Goal: Communication & Community: Share content

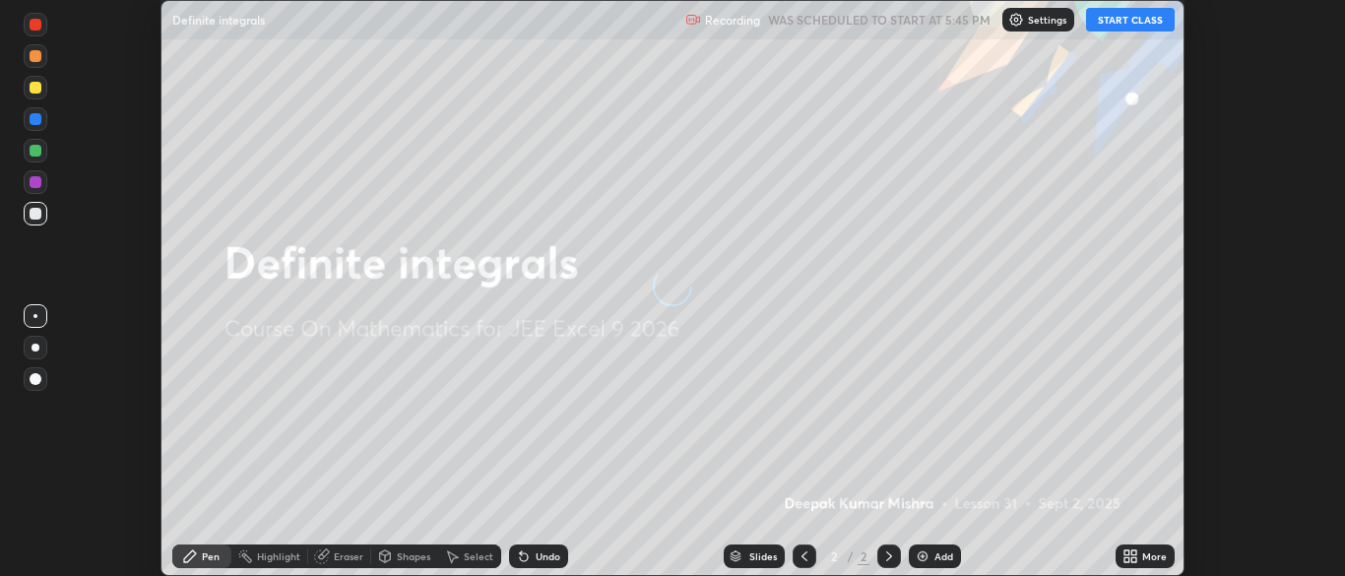
scroll to position [576, 1344]
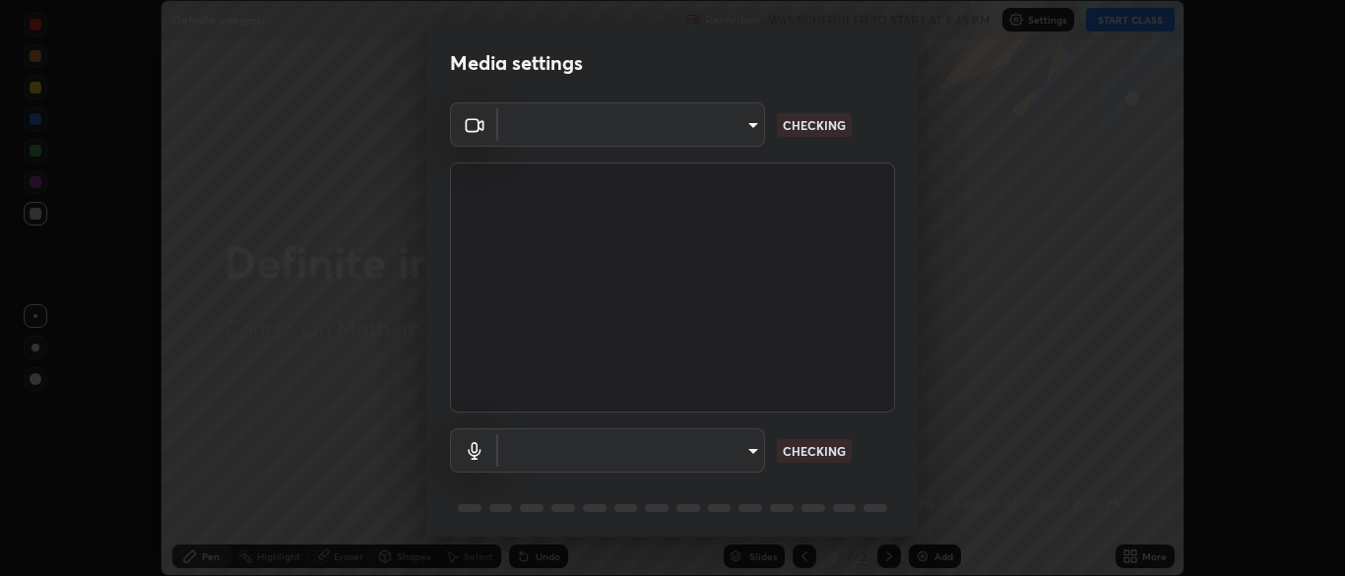
type input "7313fd45585aed834b6f1a7d948f9442f2d18b60722b63004f182b92f655e9b8"
type input "communications"
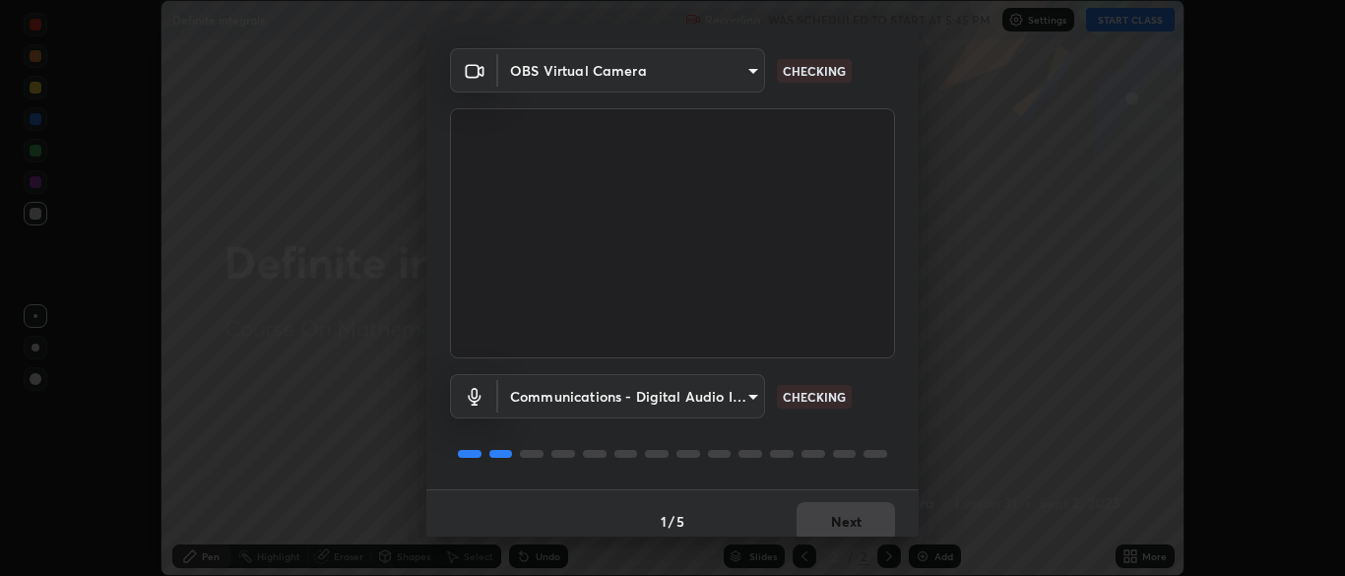
scroll to position [70, 0]
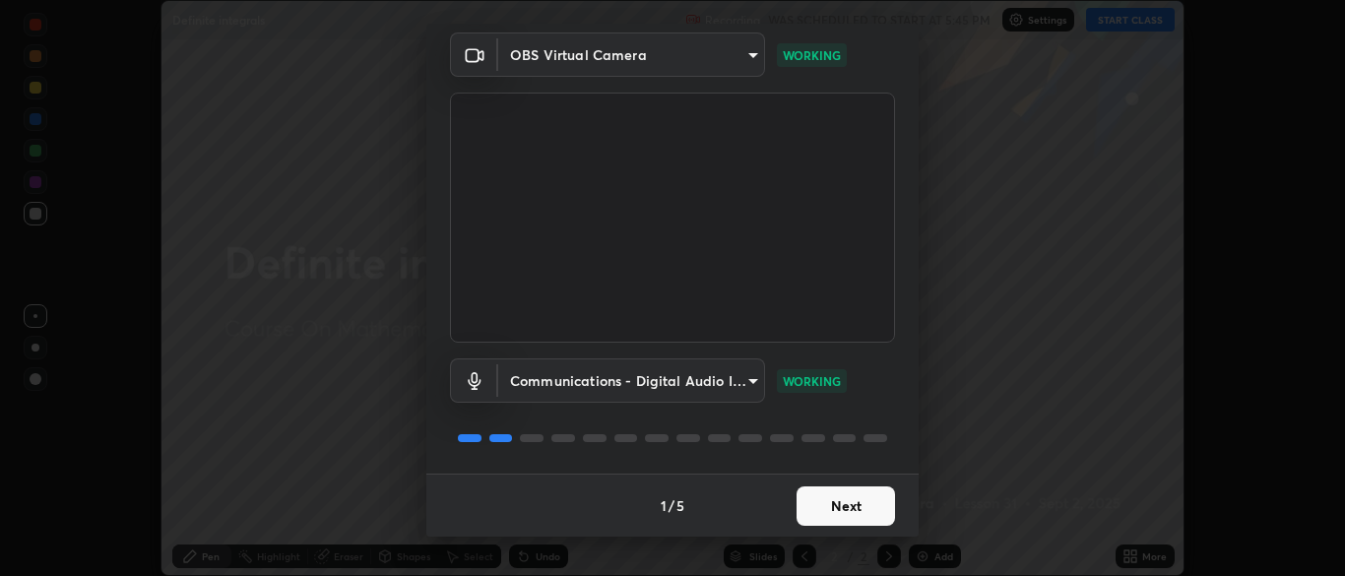
click at [855, 498] on button "Next" at bounding box center [845, 505] width 98 height 39
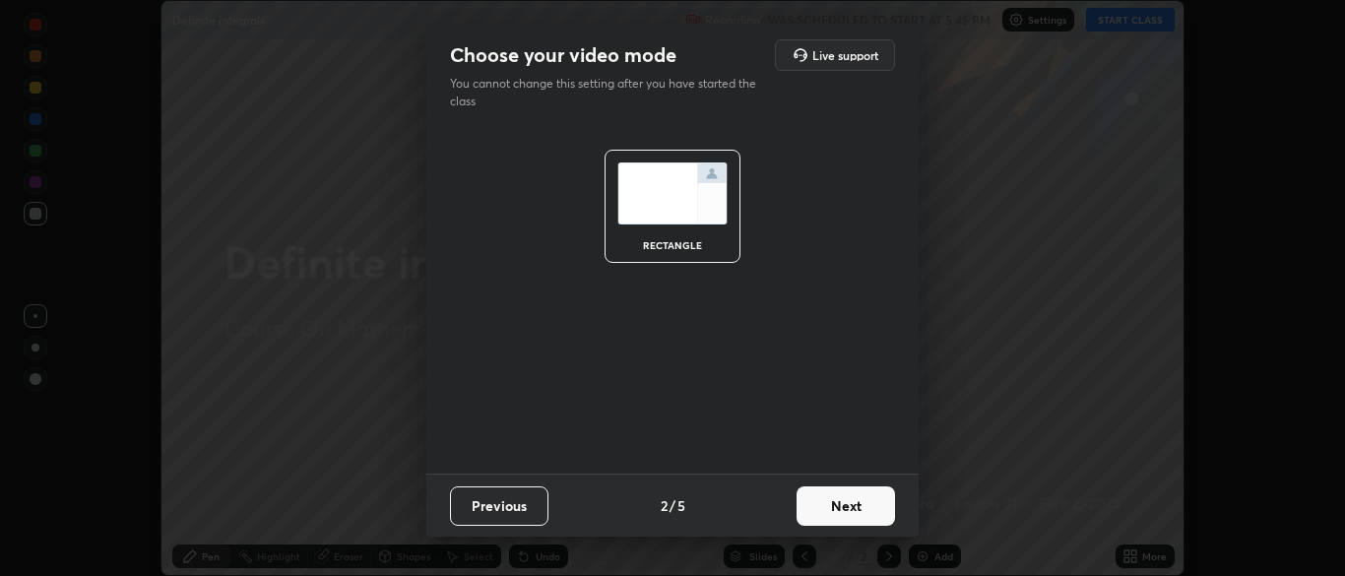
scroll to position [0, 0]
click at [849, 498] on button "Next" at bounding box center [845, 505] width 98 height 39
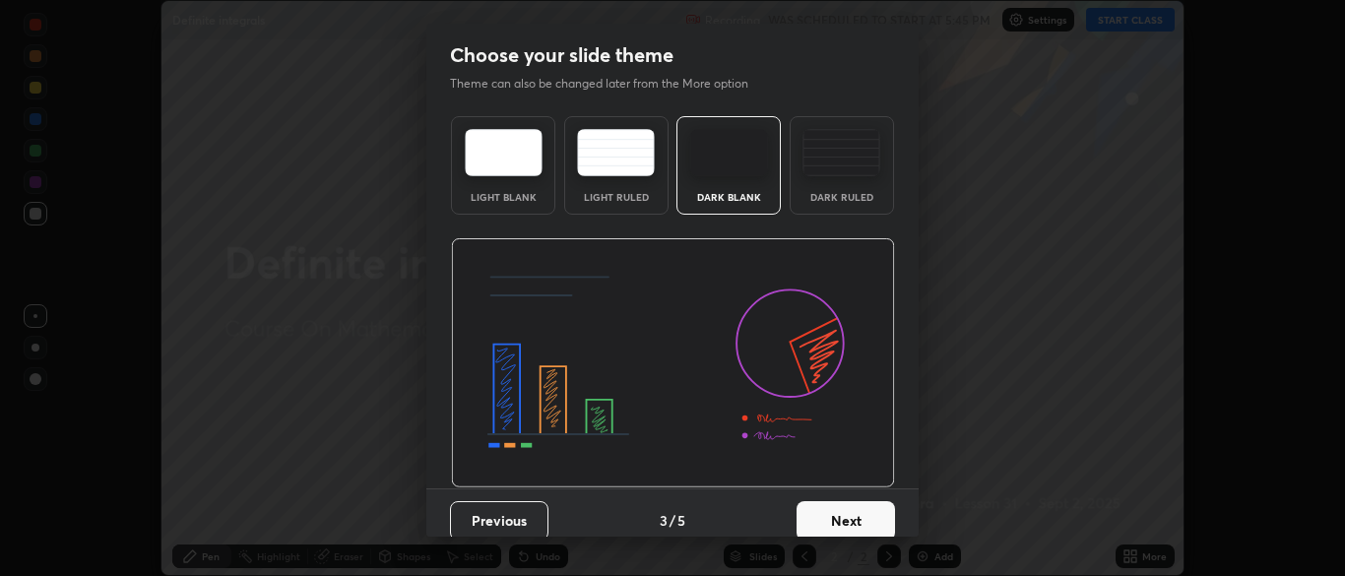
click at [847, 516] on button "Next" at bounding box center [845, 520] width 98 height 39
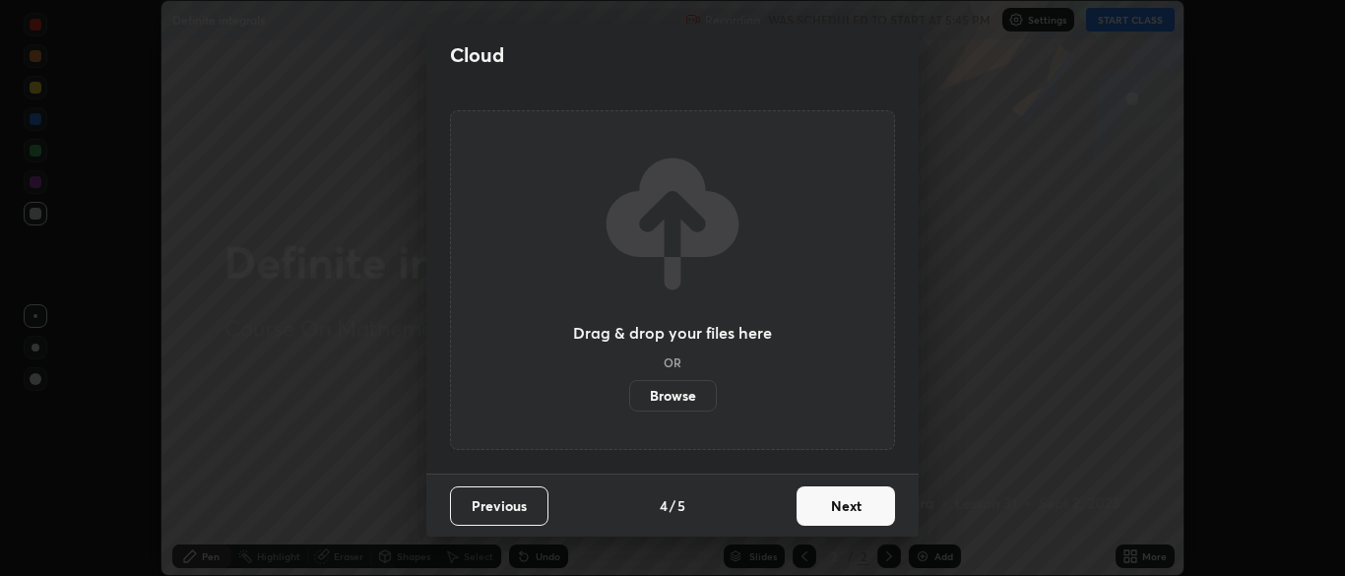
click at [855, 503] on button "Next" at bounding box center [845, 505] width 98 height 39
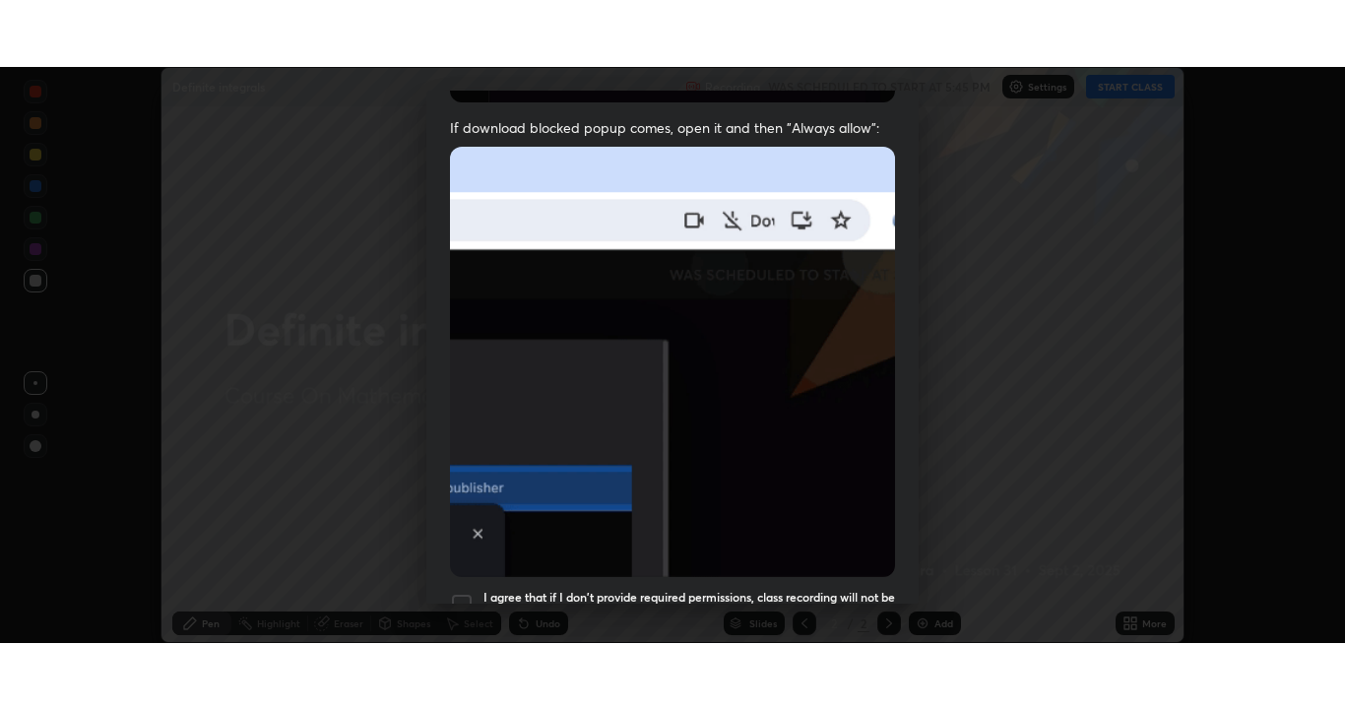
scroll to position [472, 0]
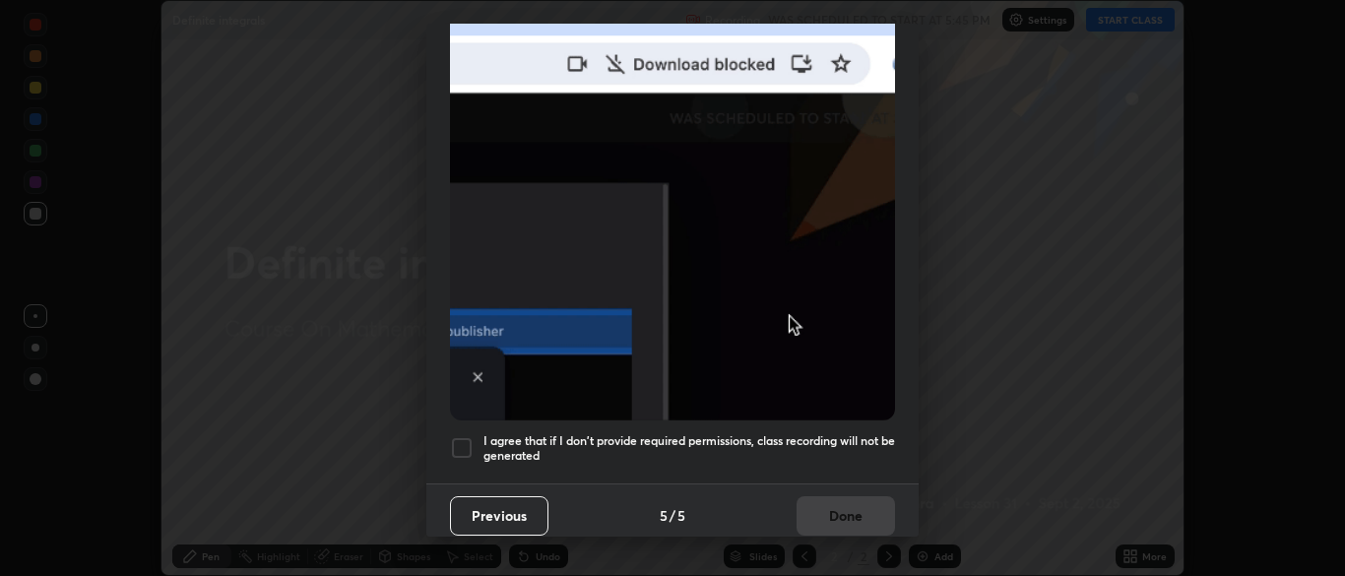
click at [460, 436] on div at bounding box center [462, 448] width 24 height 24
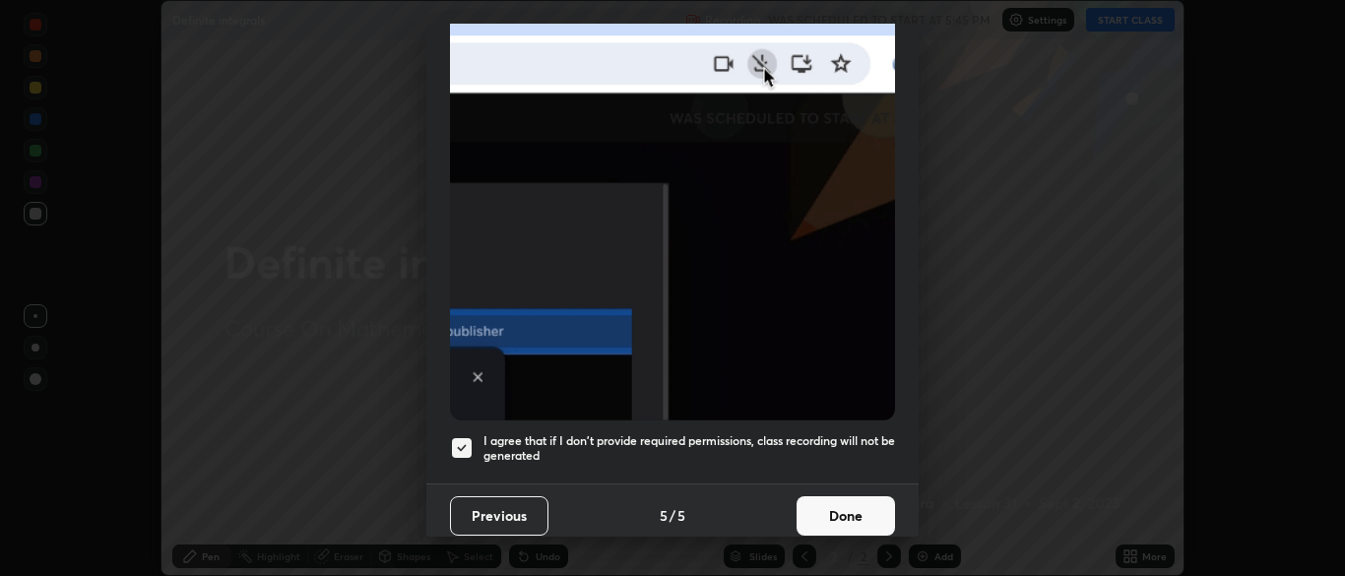
click at [863, 499] on button "Done" at bounding box center [845, 515] width 98 height 39
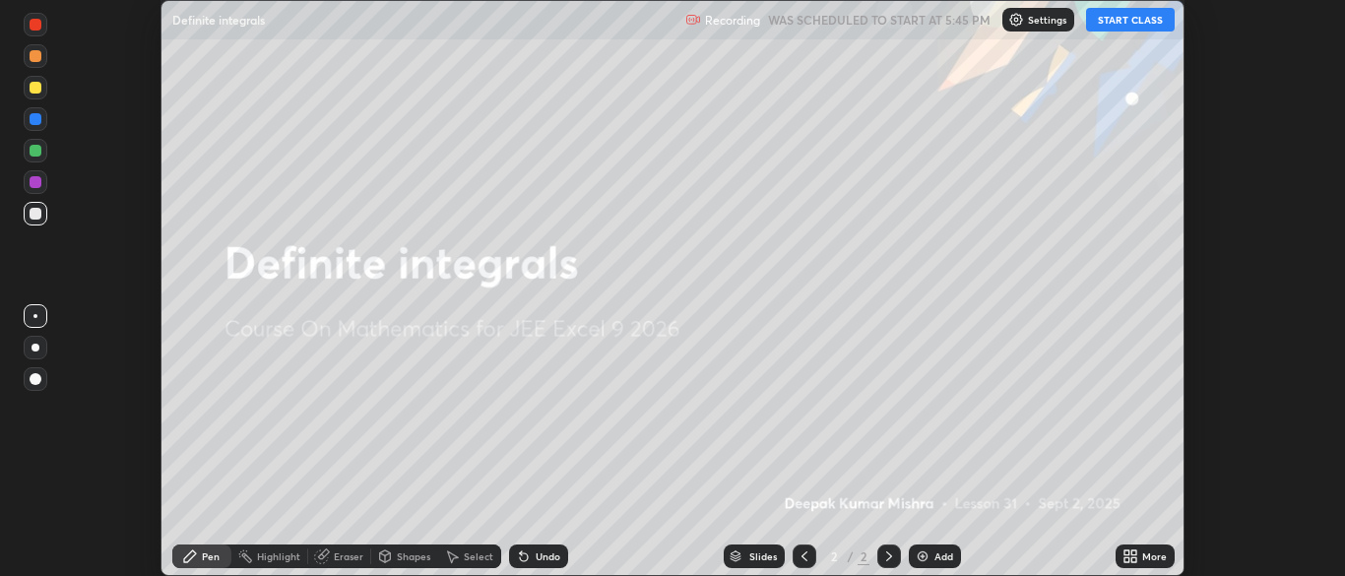
click at [1126, 18] on button "START CLASS" at bounding box center [1130, 20] width 89 height 24
click at [1144, 556] on div "More" at bounding box center [1154, 556] width 25 height 10
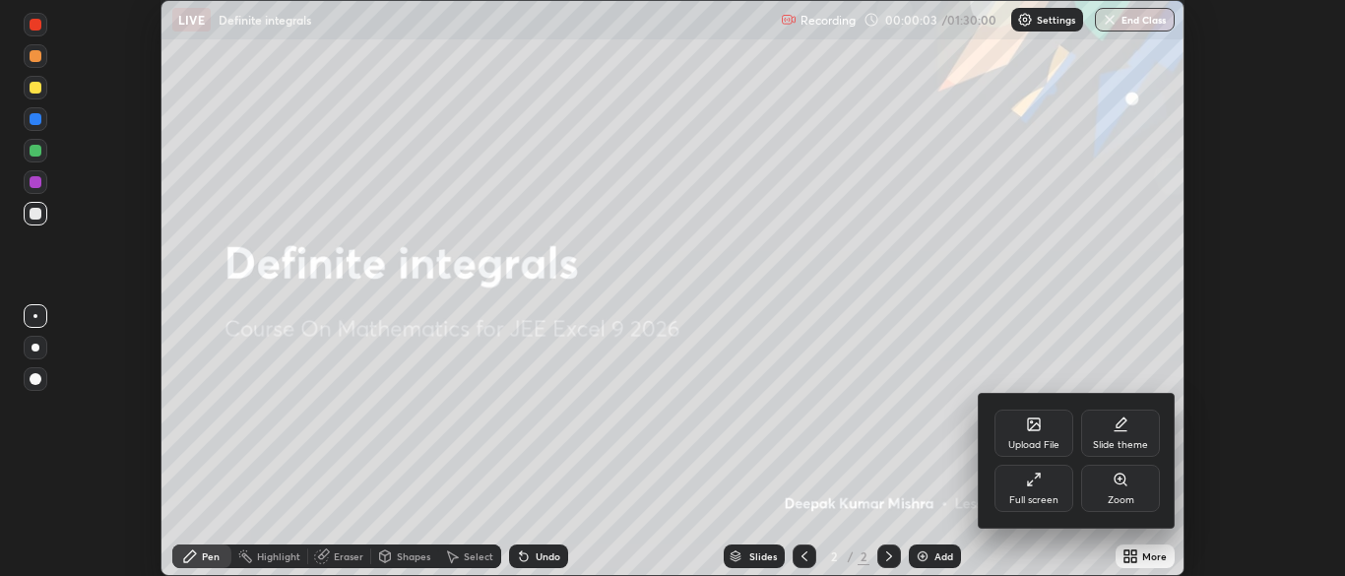
click at [1039, 491] on div "Full screen" at bounding box center [1033, 488] width 79 height 47
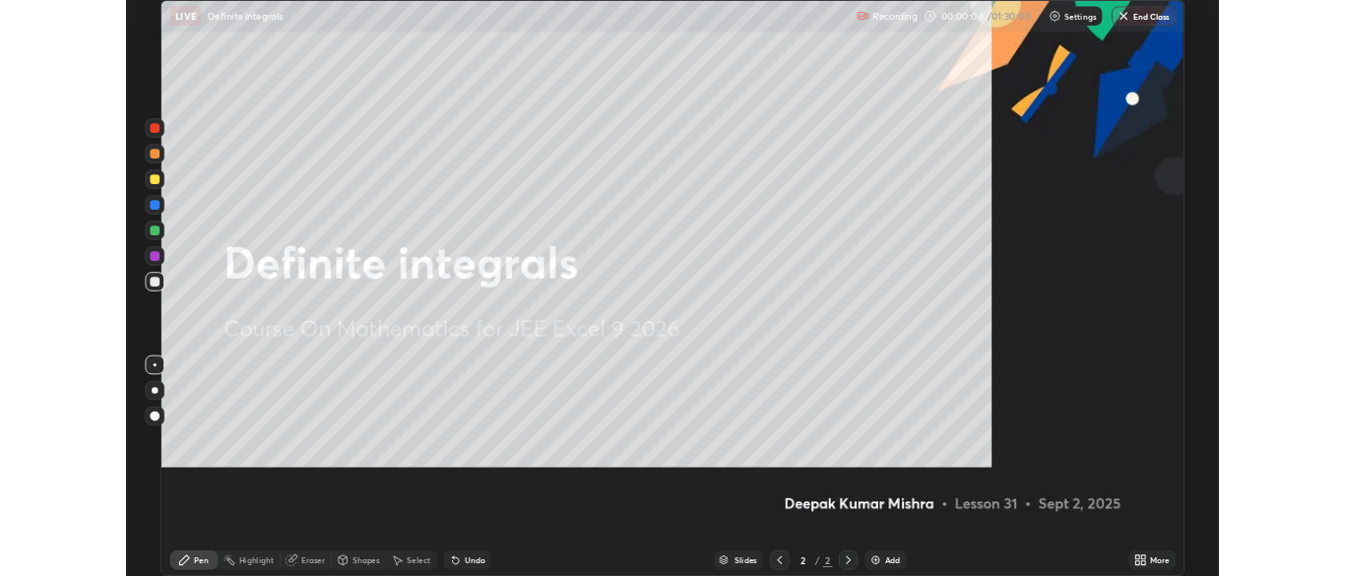
scroll to position [709, 1345]
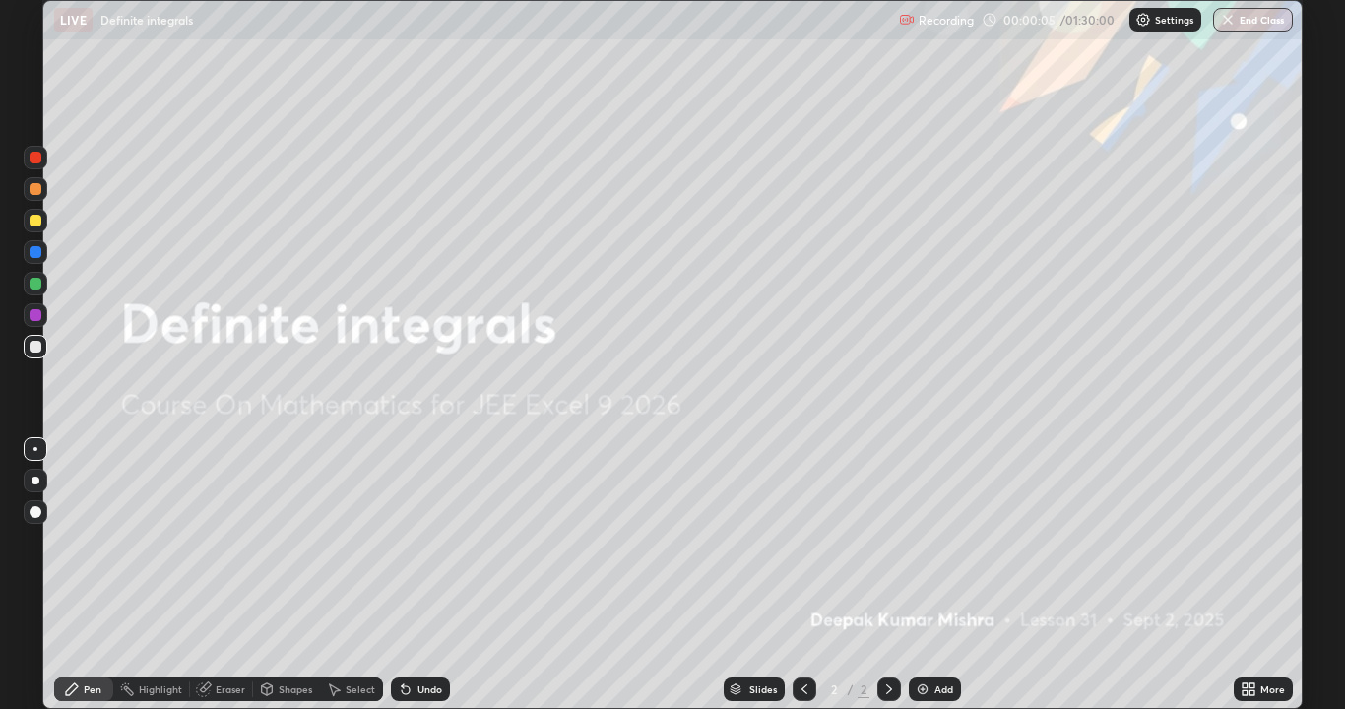
click at [934, 575] on div "Add" at bounding box center [943, 689] width 19 height 10
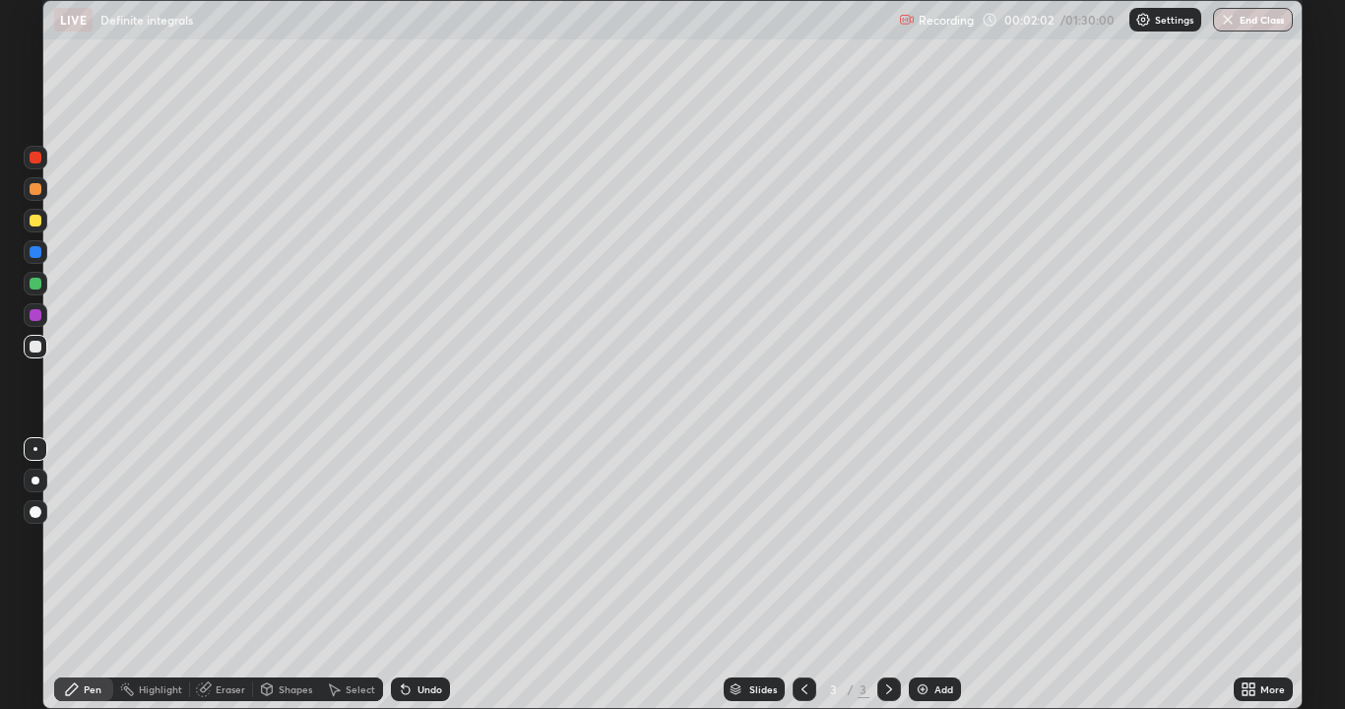
click at [32, 222] on div at bounding box center [36, 221] width 12 height 12
click at [28, 277] on div at bounding box center [36, 284] width 24 height 24
click at [1321, 401] on div "Setting up your live class" at bounding box center [672, 354] width 1345 height 709
click at [922, 575] on img at bounding box center [923, 689] width 16 height 16
click at [34, 219] on div at bounding box center [36, 221] width 12 height 12
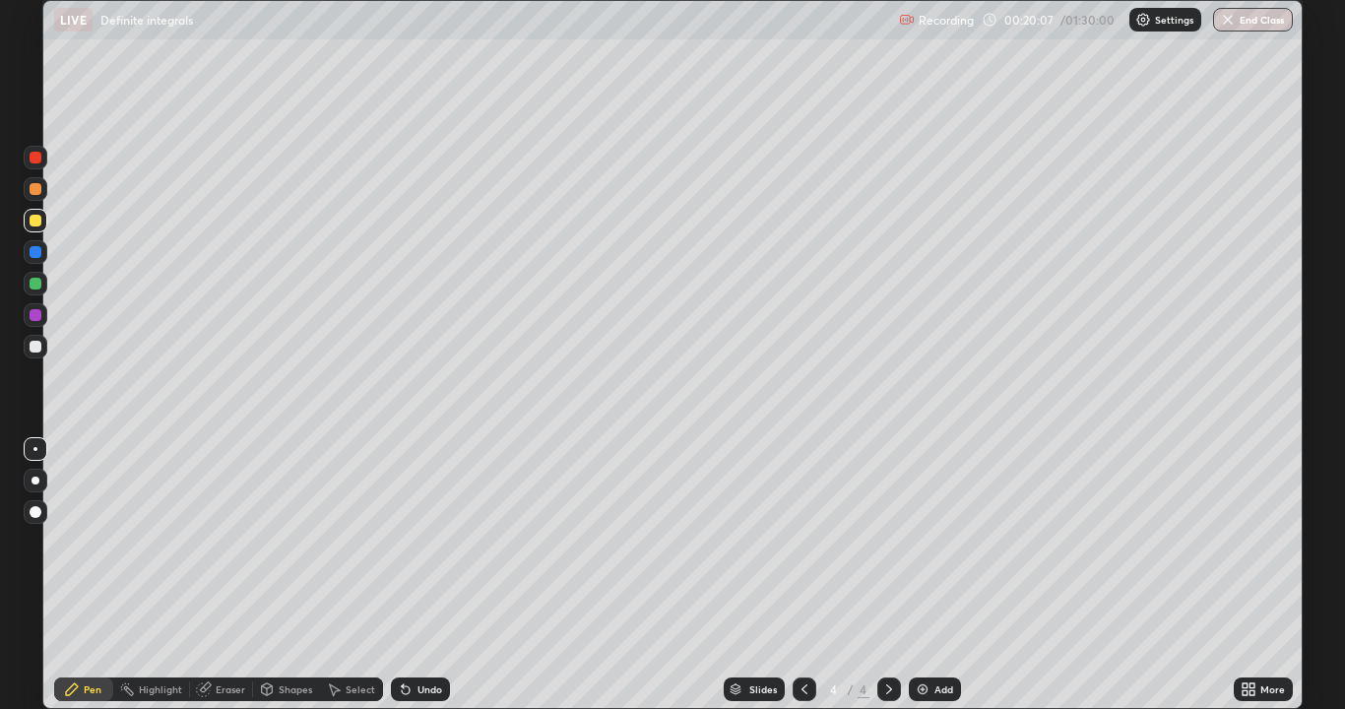
click at [32, 345] on div at bounding box center [36, 347] width 12 height 12
click at [233, 575] on div "Eraser" at bounding box center [231, 689] width 30 height 10
click at [100, 575] on div "Pen" at bounding box center [93, 689] width 18 height 10
click at [229, 575] on div "Eraser" at bounding box center [231, 689] width 30 height 10
click at [96, 575] on div "Pen" at bounding box center [93, 689] width 18 height 10
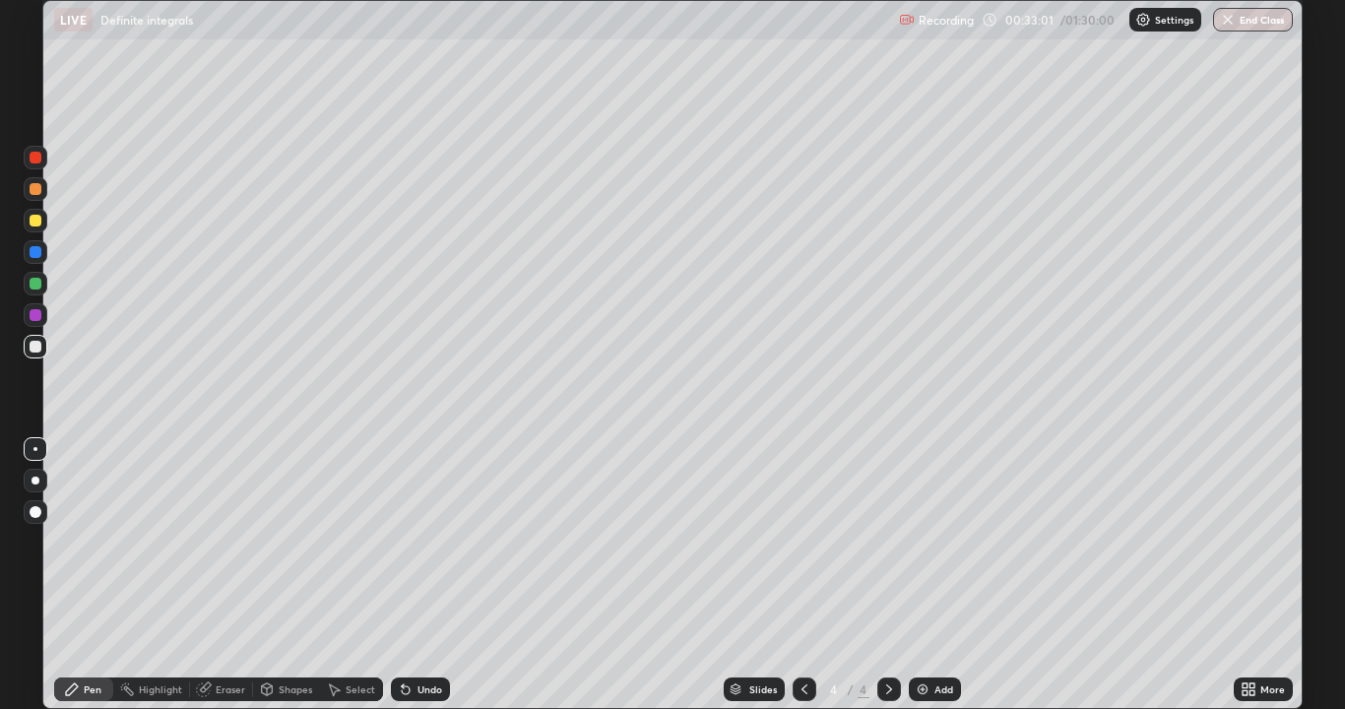
click at [924, 575] on img at bounding box center [923, 689] width 16 height 16
click at [32, 220] on div at bounding box center [36, 221] width 12 height 12
click at [230, 575] on div "Eraser" at bounding box center [231, 689] width 30 height 10
click at [93, 575] on div "Pen" at bounding box center [93, 689] width 18 height 10
click at [32, 348] on div at bounding box center [36, 347] width 12 height 12
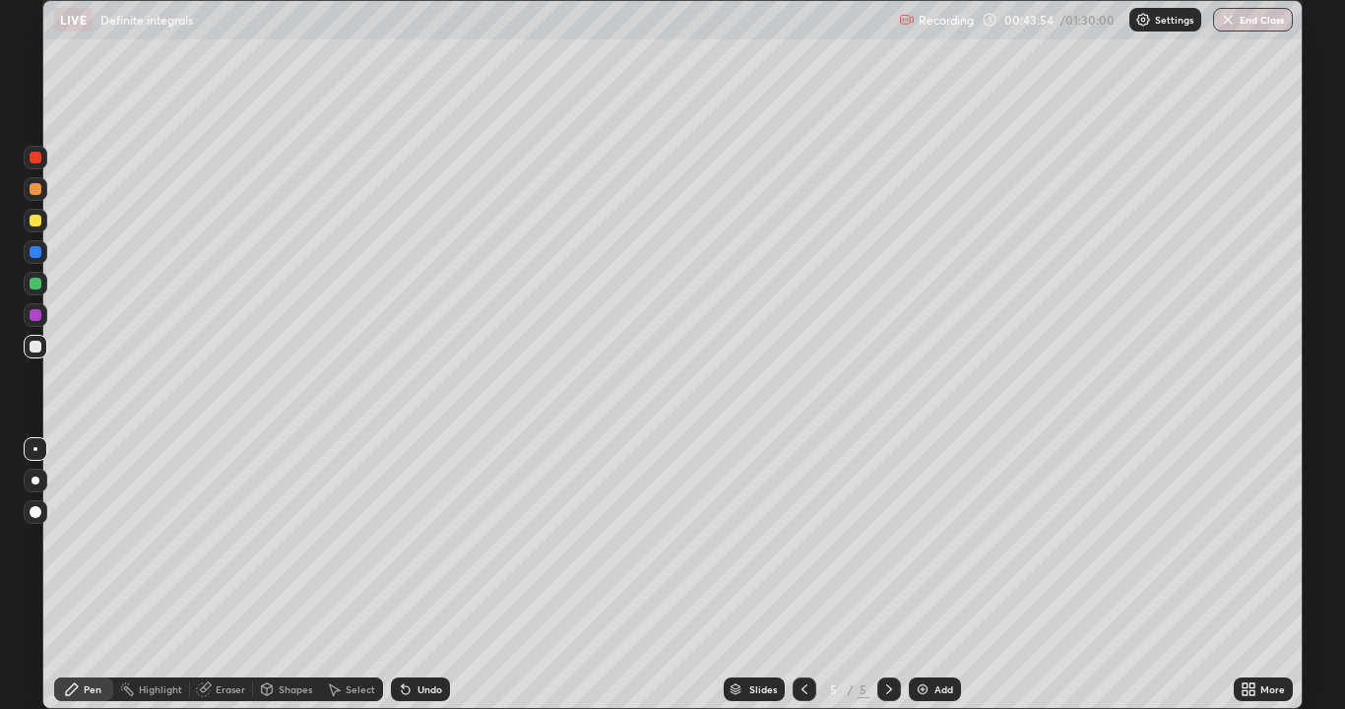
click at [230, 575] on div "Eraser" at bounding box center [231, 689] width 30 height 10
click at [95, 575] on div "Pen" at bounding box center [93, 689] width 18 height 10
click at [34, 253] on div at bounding box center [36, 252] width 12 height 12
click at [931, 575] on div "Add" at bounding box center [935, 689] width 52 height 24
click at [35, 279] on div at bounding box center [36, 284] width 12 height 12
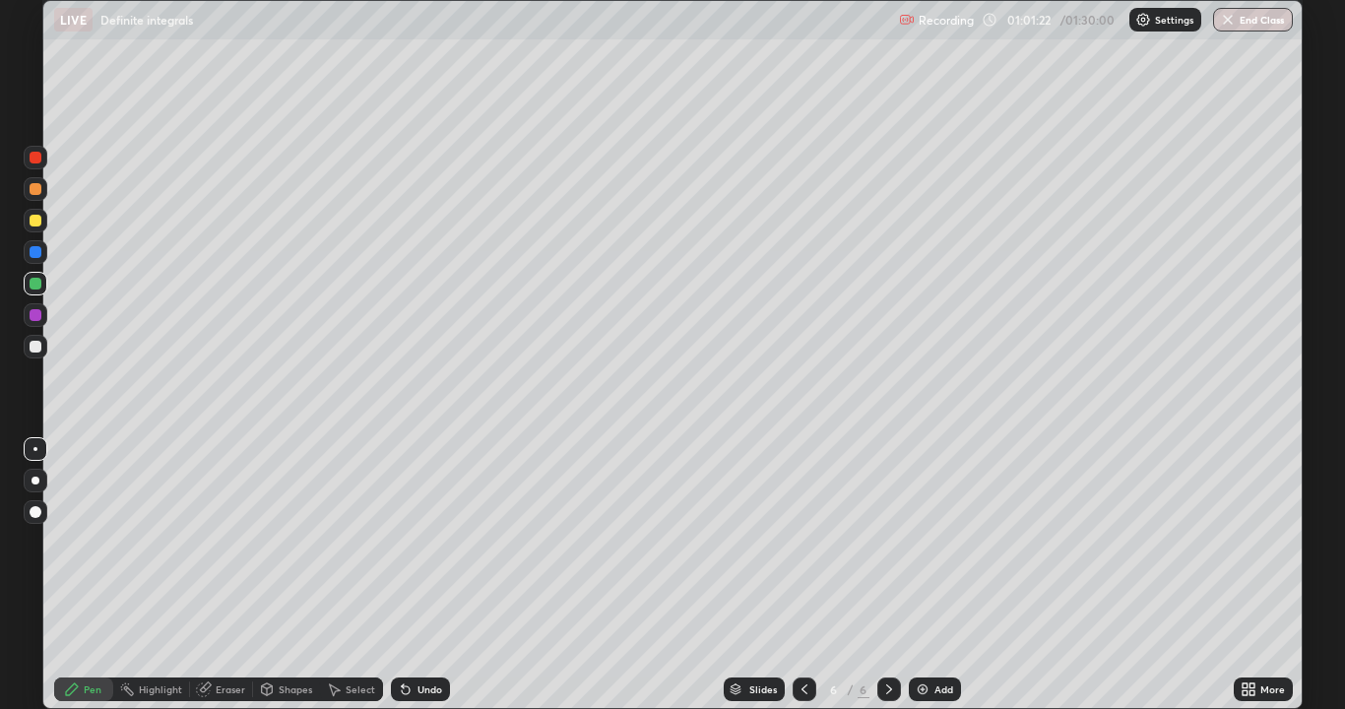
click at [34, 219] on div at bounding box center [36, 221] width 12 height 12
click at [924, 575] on img at bounding box center [923, 689] width 16 height 16
click at [801, 575] on icon at bounding box center [804, 689] width 16 height 16
click at [801, 575] on icon at bounding box center [804, 689] width 6 height 10
click at [889, 575] on icon at bounding box center [889, 689] width 6 height 10
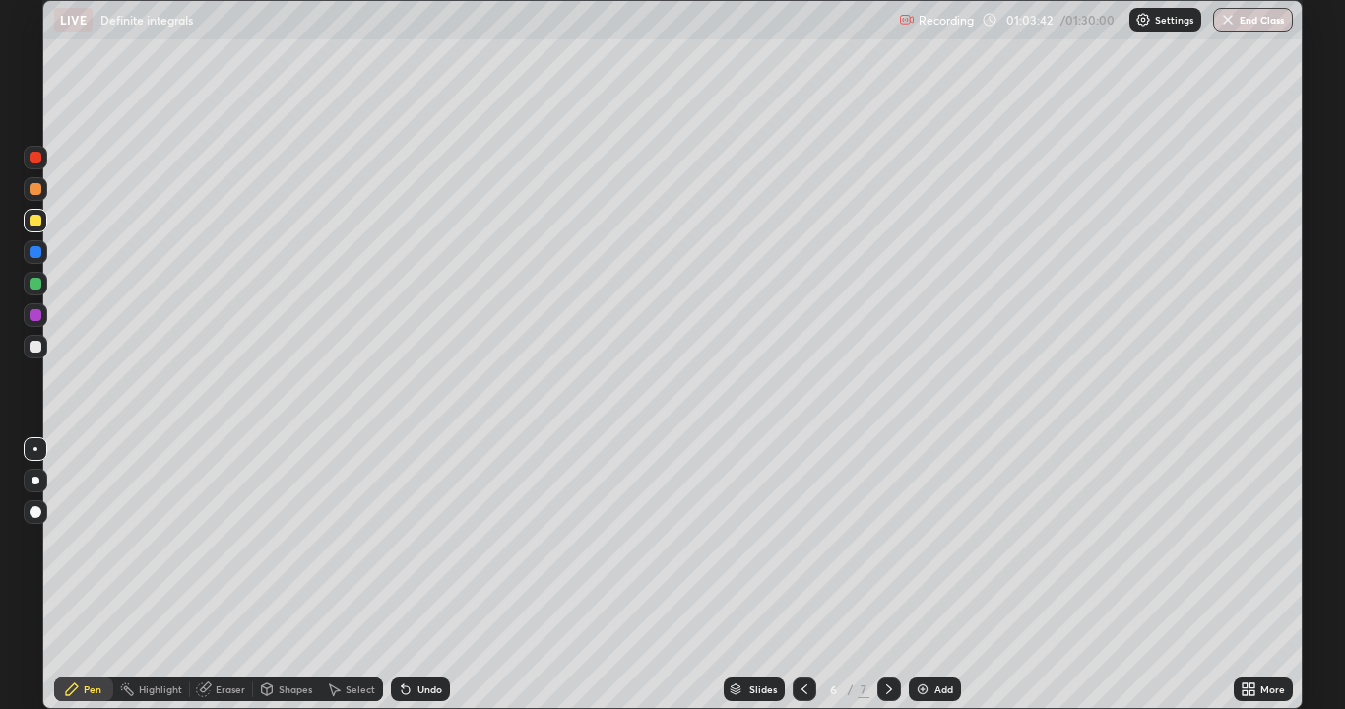
click at [889, 575] on icon at bounding box center [889, 689] width 6 height 10
click at [229, 575] on div "Eraser" at bounding box center [231, 689] width 30 height 10
click at [103, 575] on div "Pen" at bounding box center [83, 689] width 59 height 24
click at [225, 575] on div "Eraser" at bounding box center [231, 689] width 30 height 10
click at [103, 575] on div "Pen" at bounding box center [83, 689] width 59 height 24
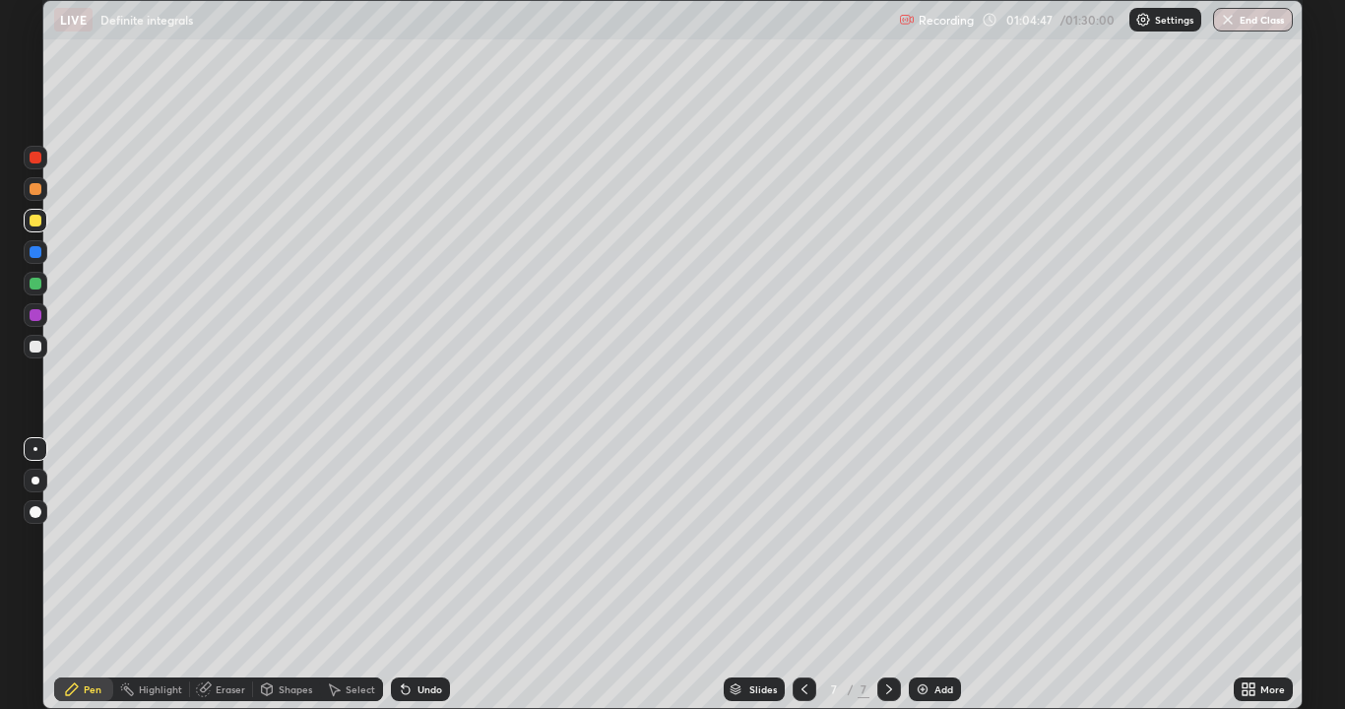
click at [99, 575] on div "Pen" at bounding box center [93, 689] width 18 height 10
click at [230, 575] on div "Eraser" at bounding box center [231, 689] width 30 height 10
click at [91, 575] on div "Pen" at bounding box center [93, 689] width 18 height 10
click at [1252, 18] on button "End Class" at bounding box center [1253, 20] width 80 height 24
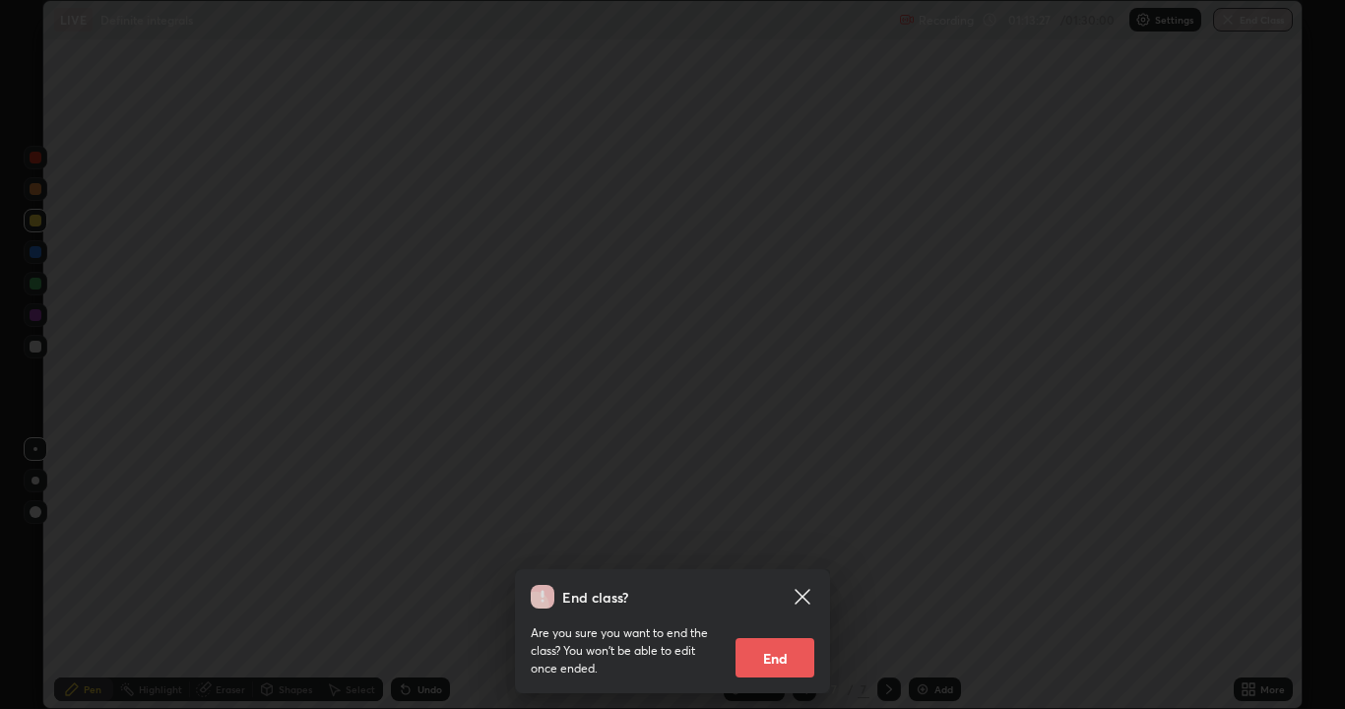
click at [775, 575] on button "End" at bounding box center [774, 657] width 79 height 39
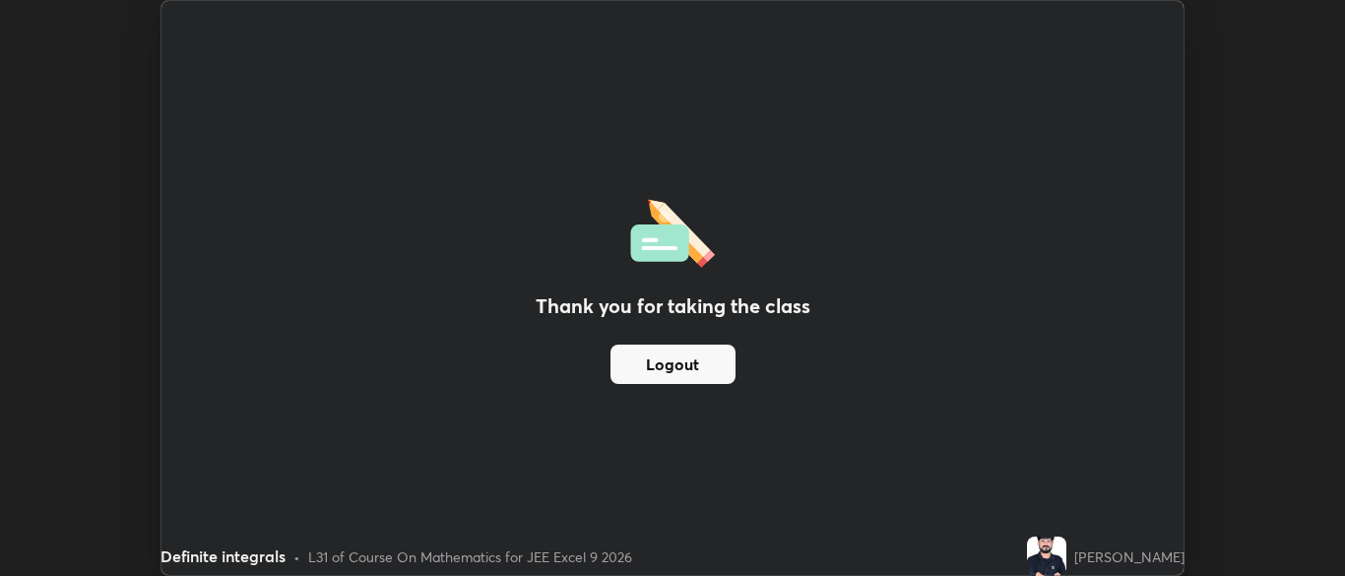
scroll to position [97876, 97107]
